Goal: Check status: Check status

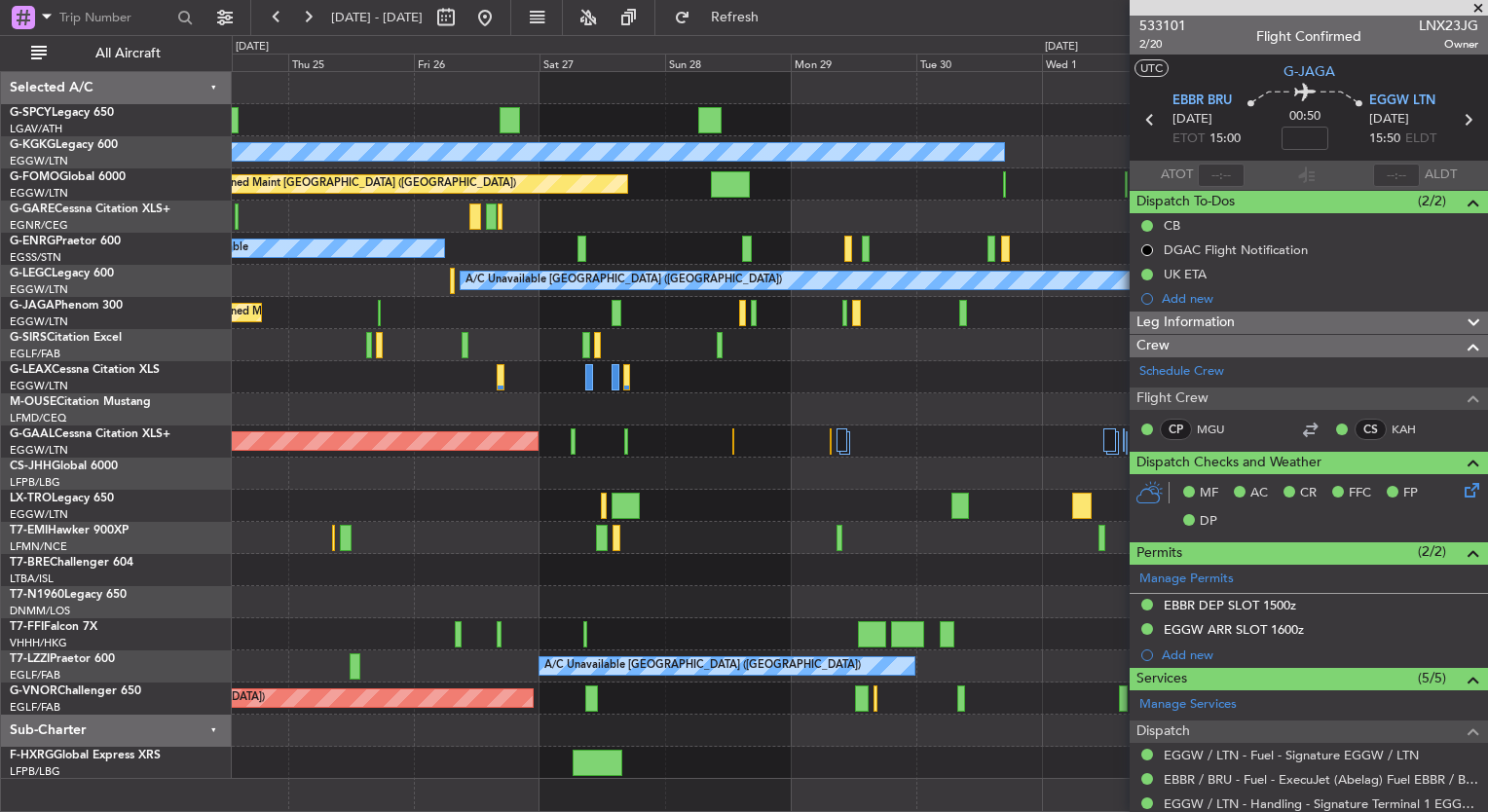
click at [92, 183] on div "A/C Unavailable [GEOGRAPHIC_DATA] (Ataturk) Planned Maint [GEOGRAPHIC_DATA] ([G…" at bounding box center [744, 423] width 1488 height 777
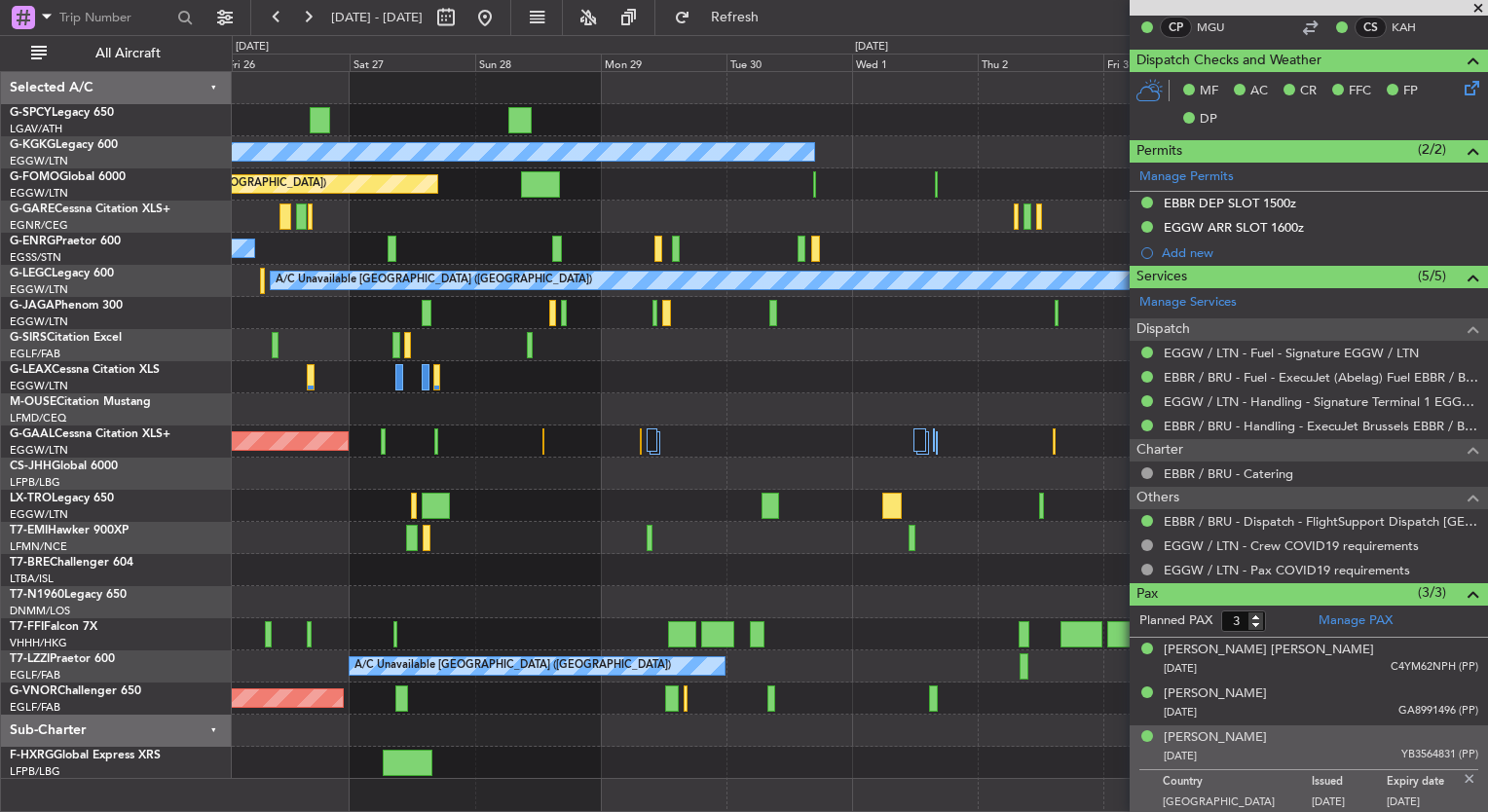
click at [281, 249] on div "A/C Unavailable" at bounding box center [859, 249] width 1255 height 32
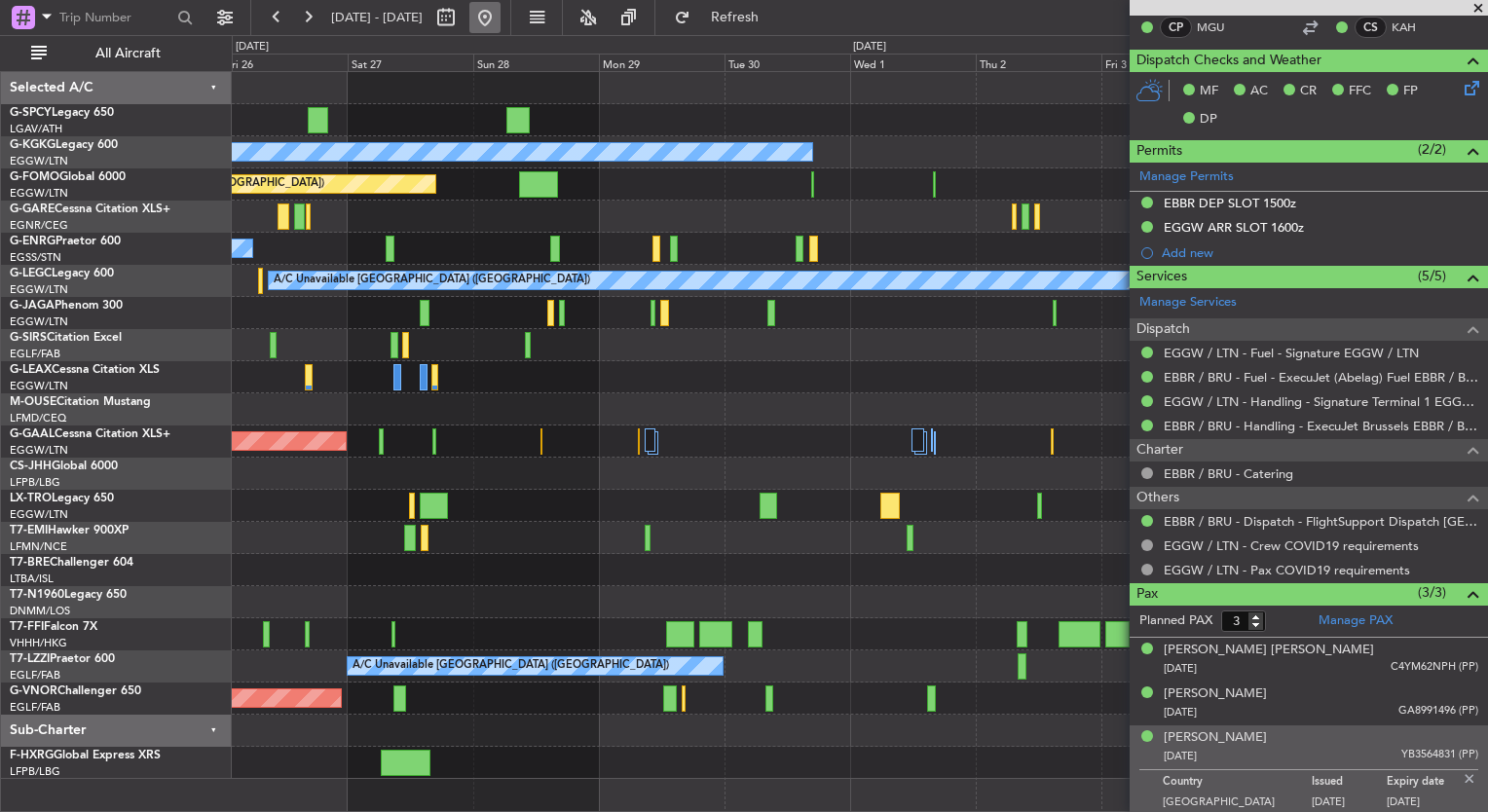
click at [501, 20] on button at bounding box center [484, 17] width 31 height 31
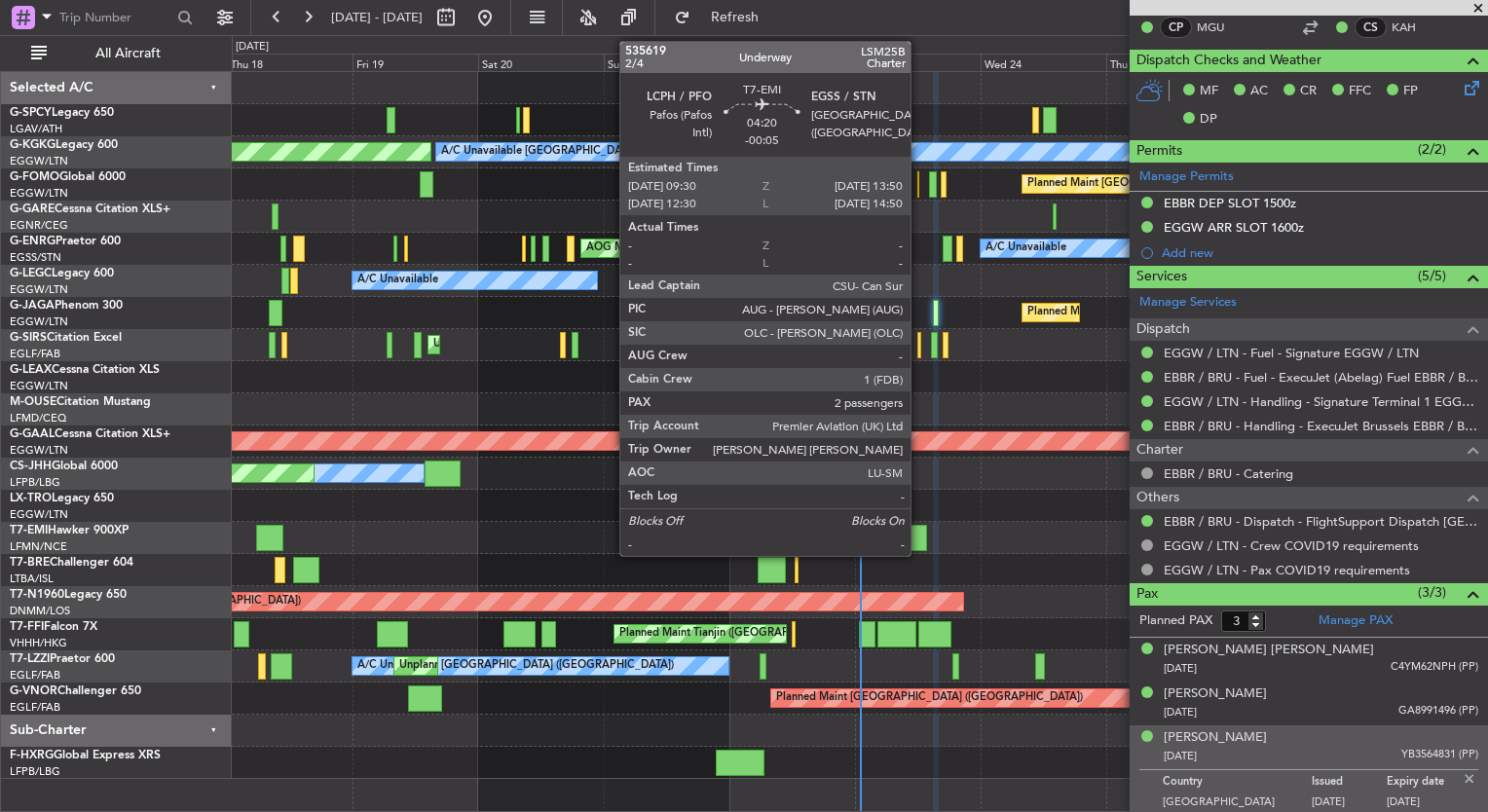
click at [919, 541] on div at bounding box center [915, 537] width 23 height 26
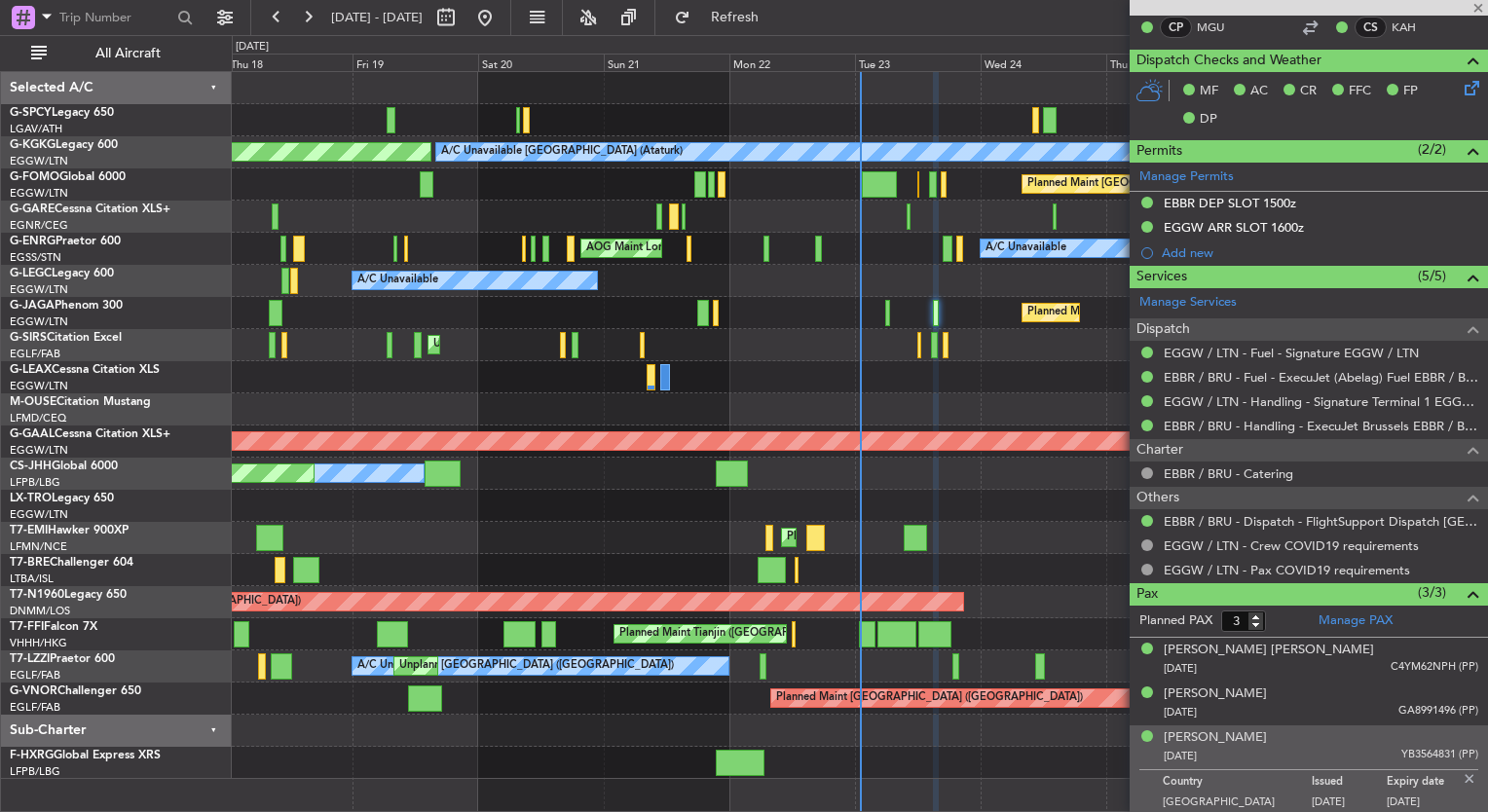
type input "-00:05"
type input "2"
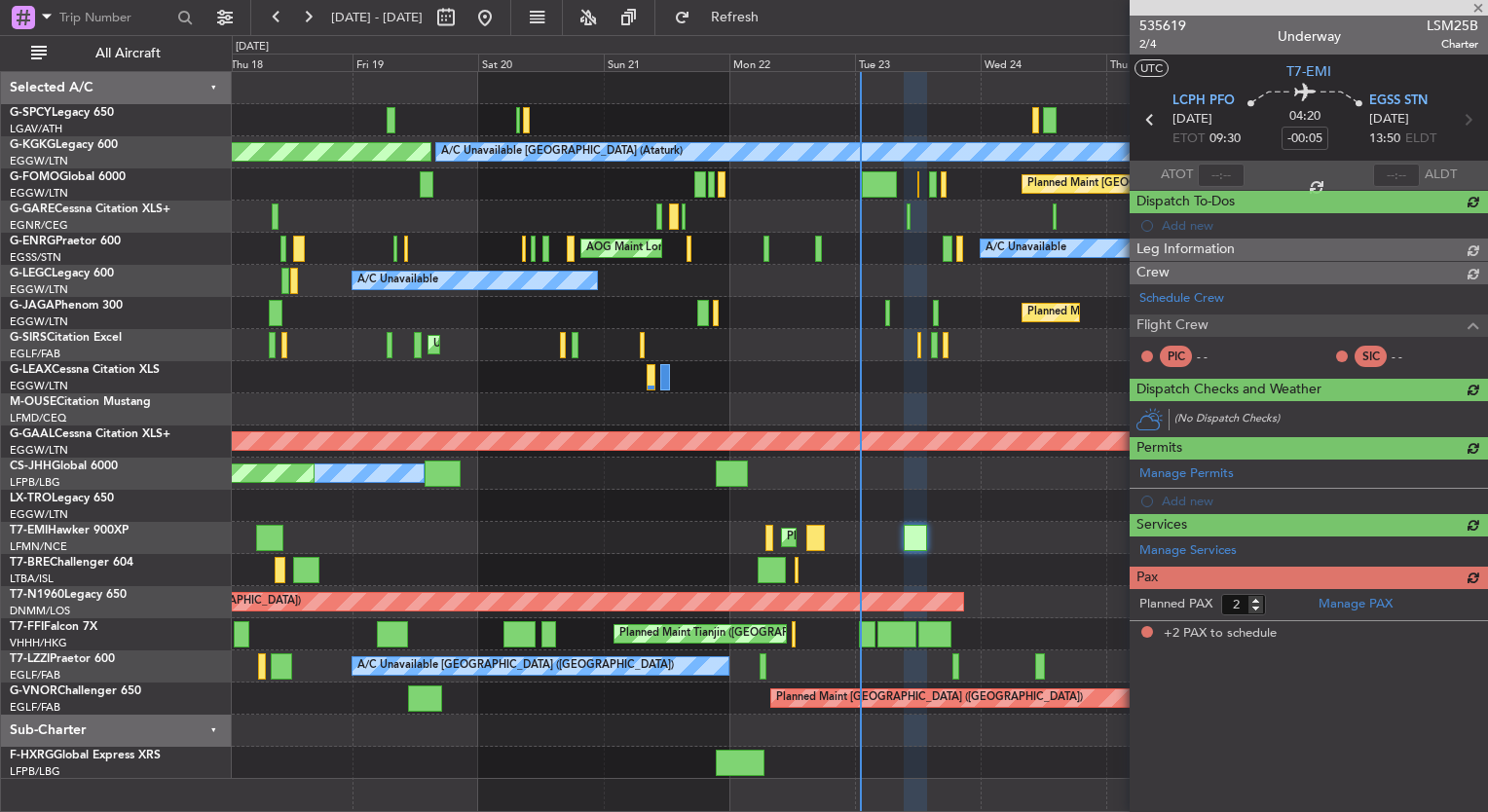
scroll to position [0, 0]
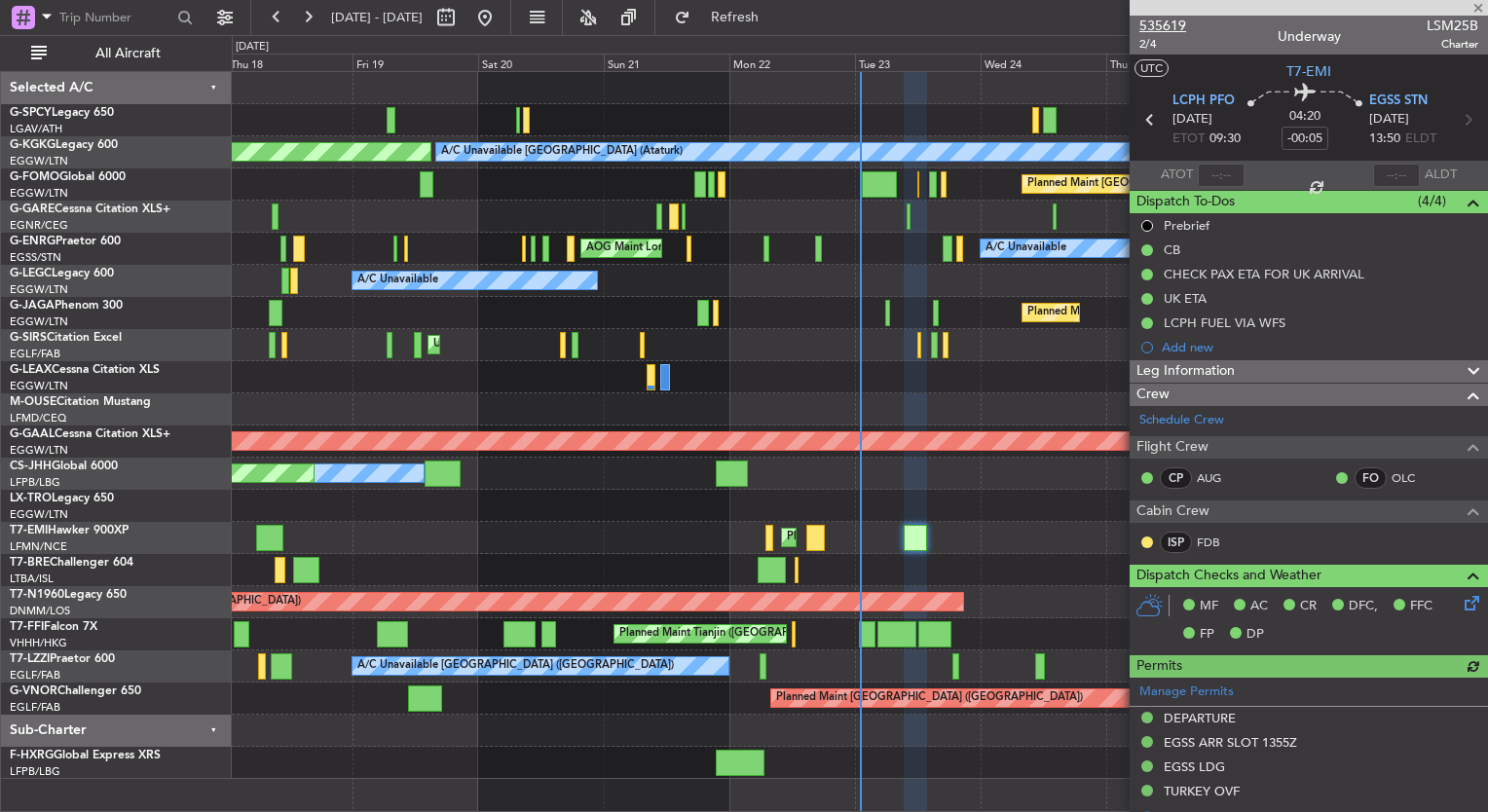
click at [1179, 22] on span "535619" at bounding box center [1162, 26] width 47 height 21
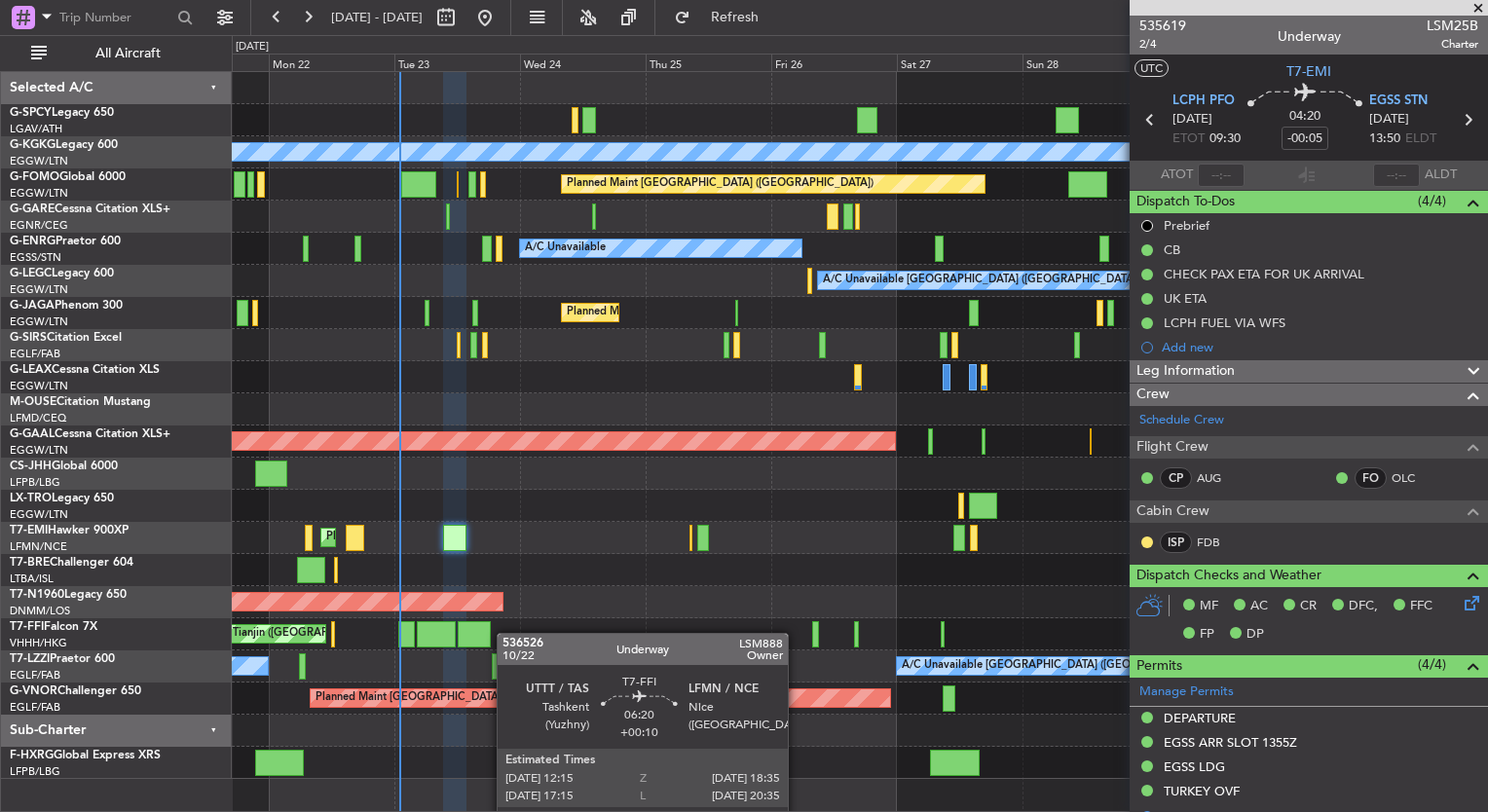
click at [487, 627] on div "A/C Unavailable [GEOGRAPHIC_DATA] (Ataturk) AOG Maint [GEOGRAPHIC_DATA] ([GEOGR…" at bounding box center [859, 425] width 1255 height 707
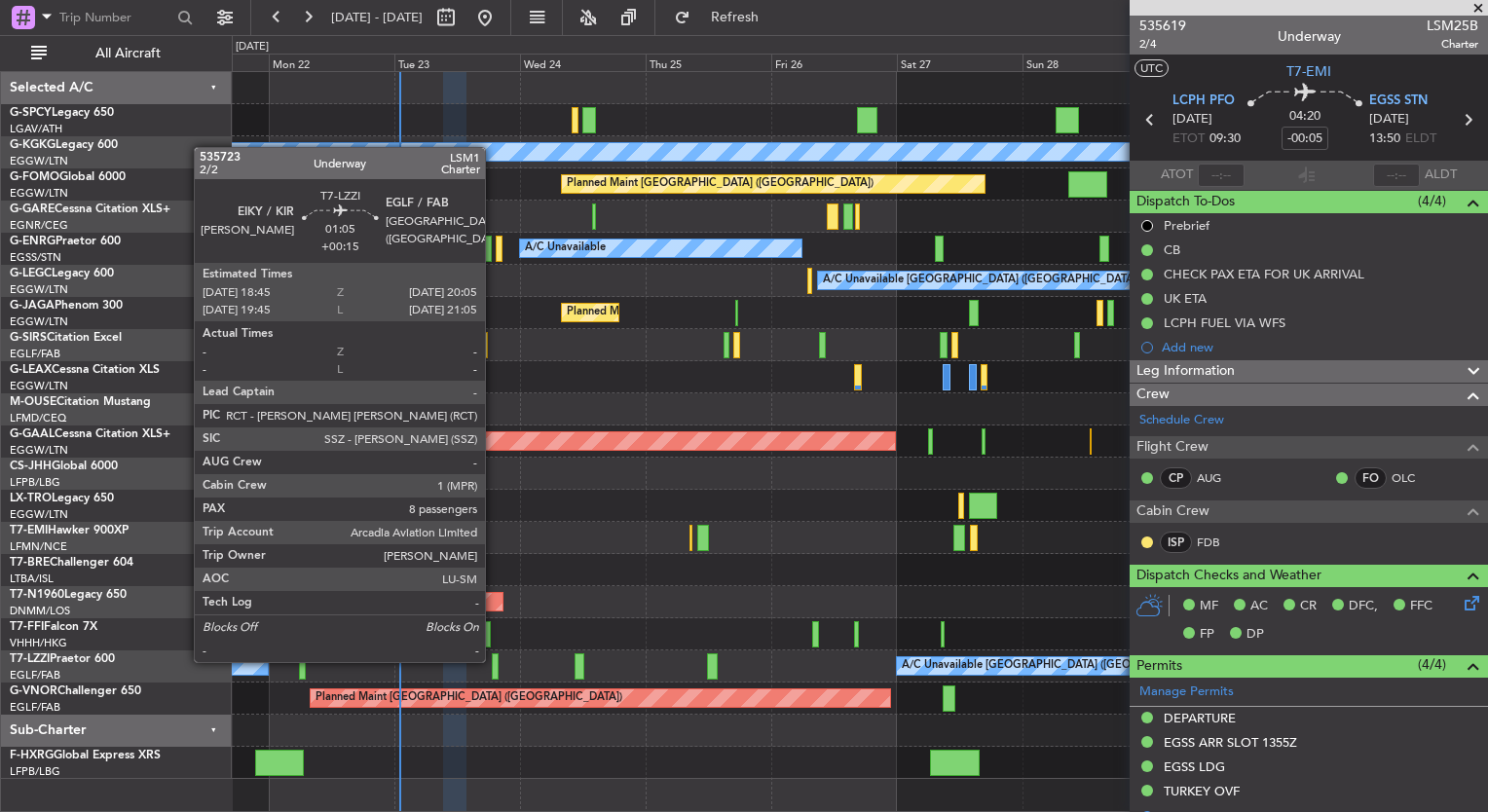
click at [494, 660] on div at bounding box center [496, 666] width 8 height 26
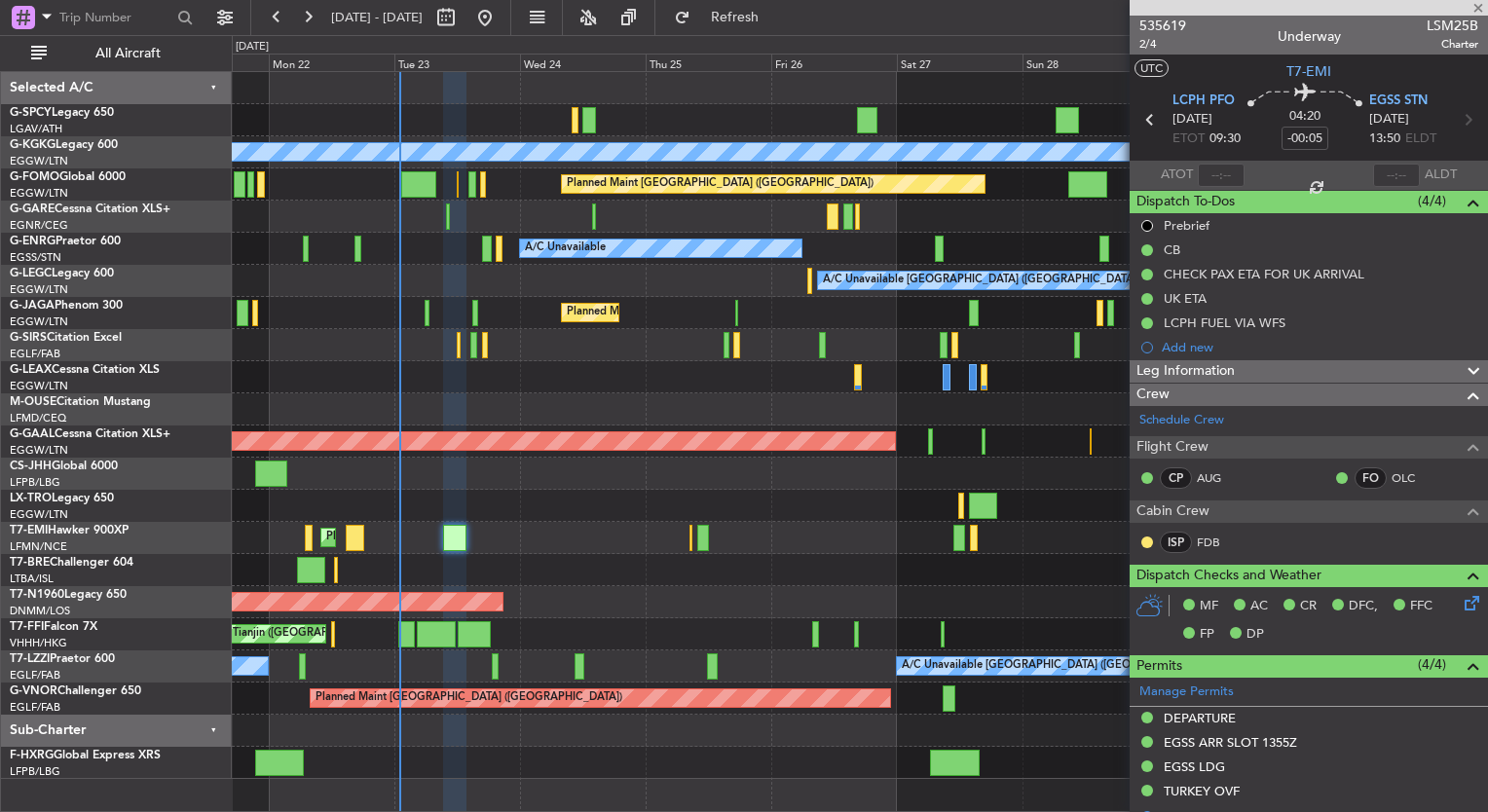
type input "+00:15"
type input "8"
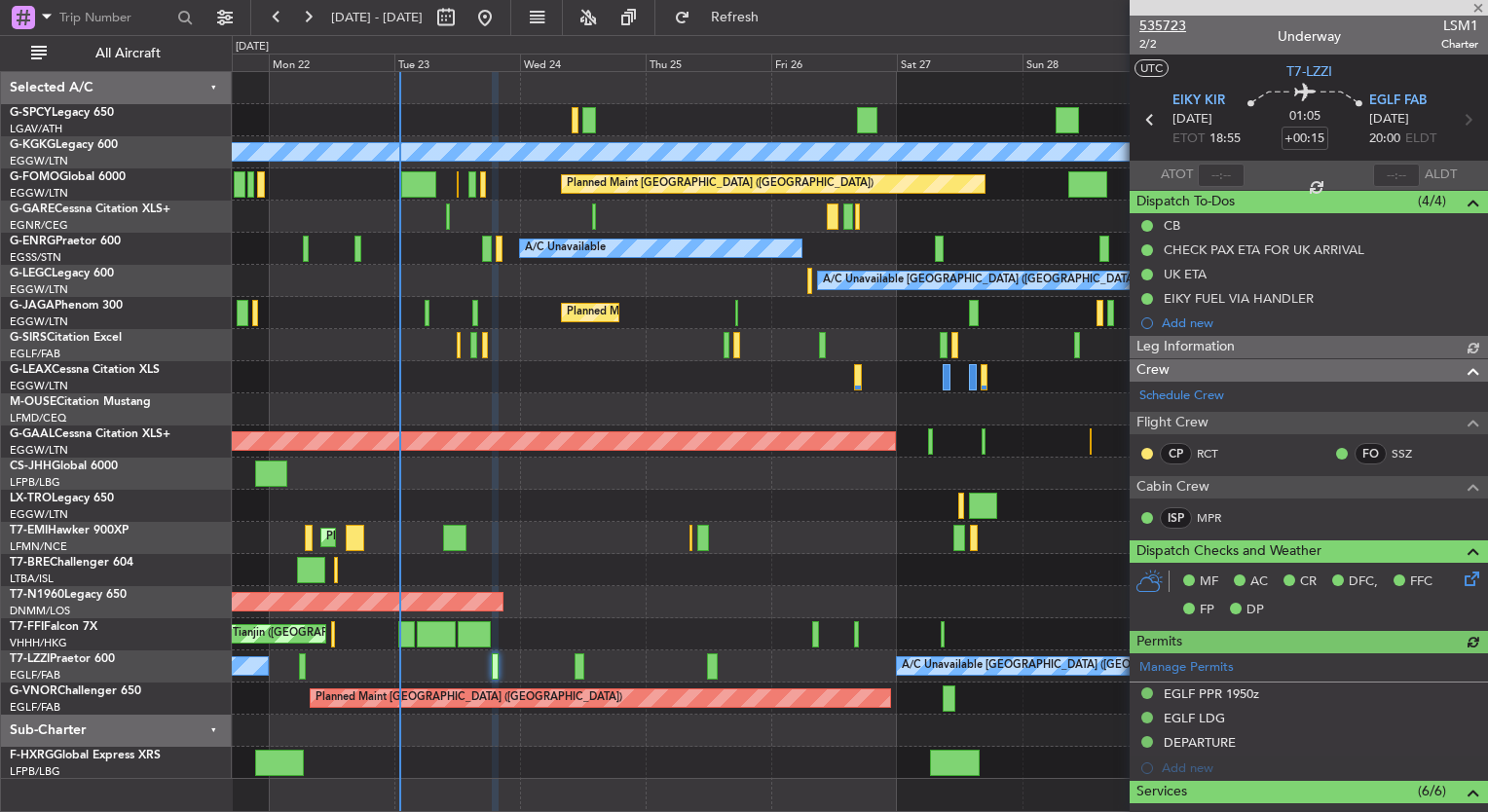
click at [1166, 36] on mat-tooltip-component "Trip Number" at bounding box center [1162, 62] width 97 height 52
click at [1165, 28] on span "535723" at bounding box center [1162, 26] width 47 height 21
